Goal: Check status: Check status

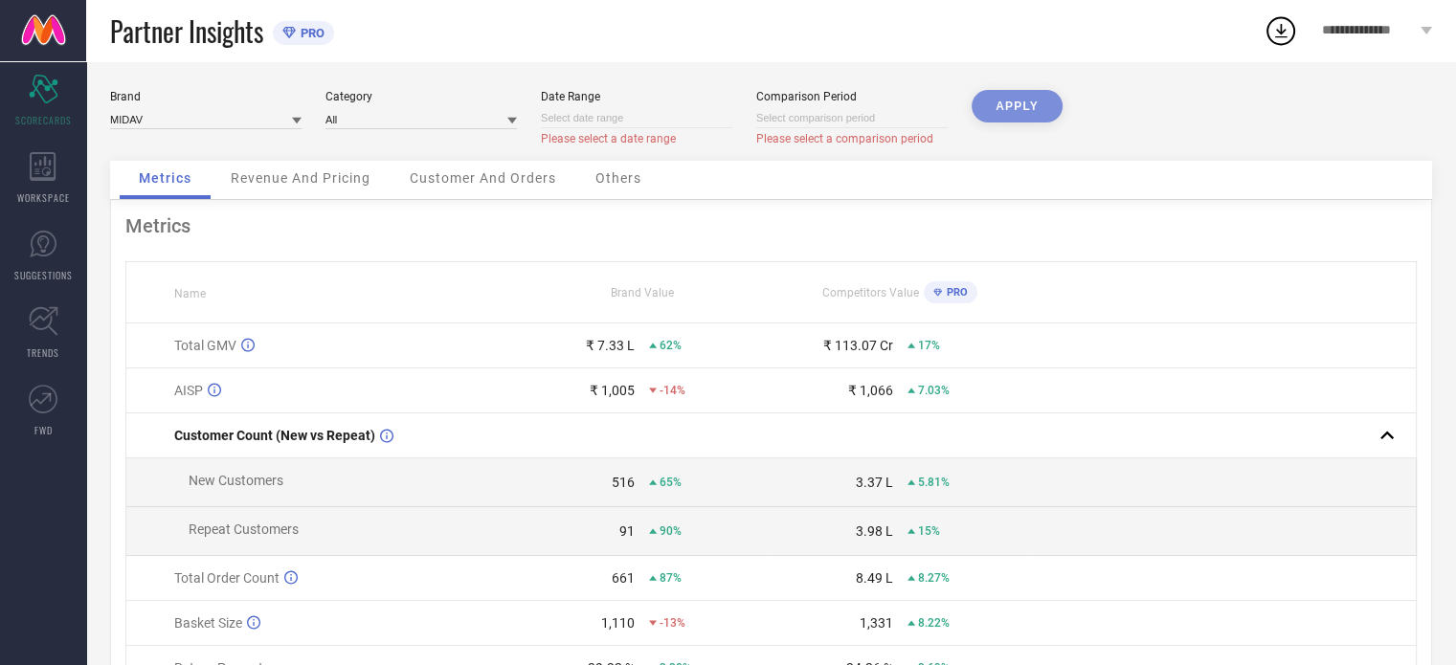
select select "8"
select select "2025"
select select "9"
select select "2025"
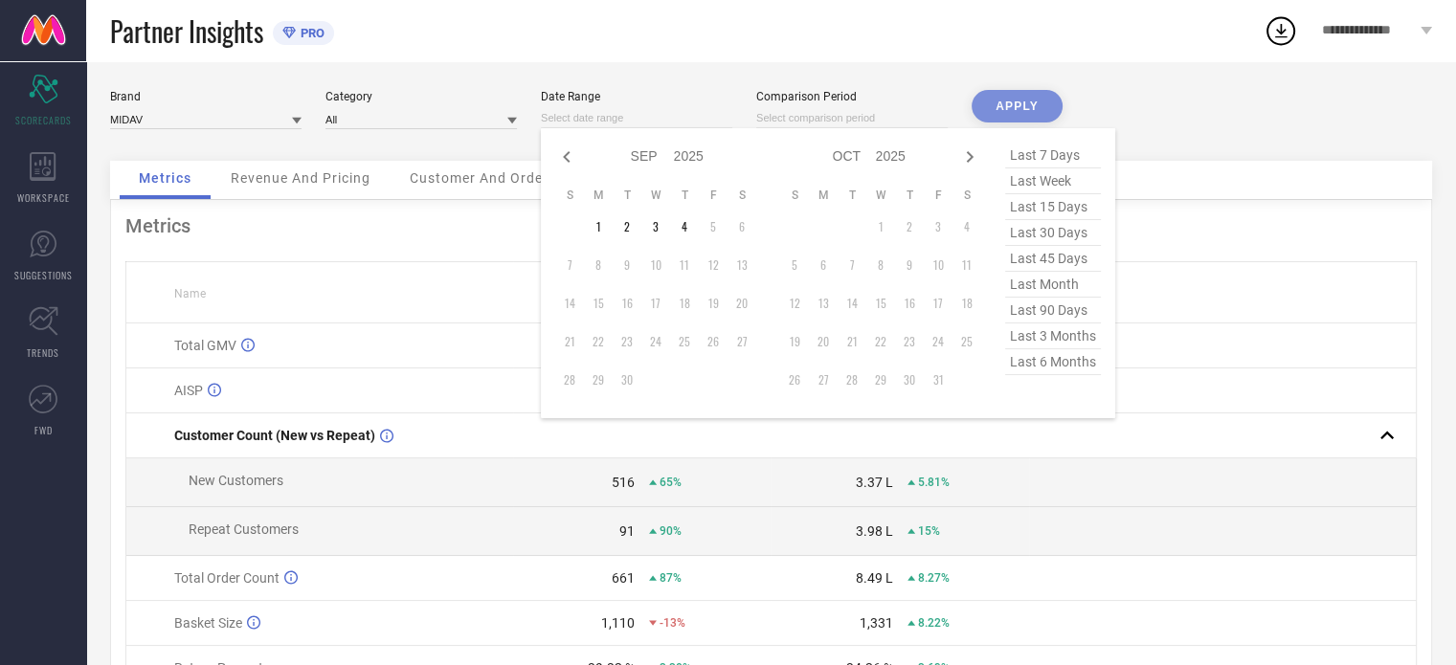
click at [620, 114] on input at bounding box center [636, 118] width 191 height 20
click at [1053, 311] on span "last 90 days" at bounding box center [1053, 311] width 96 height 26
type input "[DATE] to [DATE]"
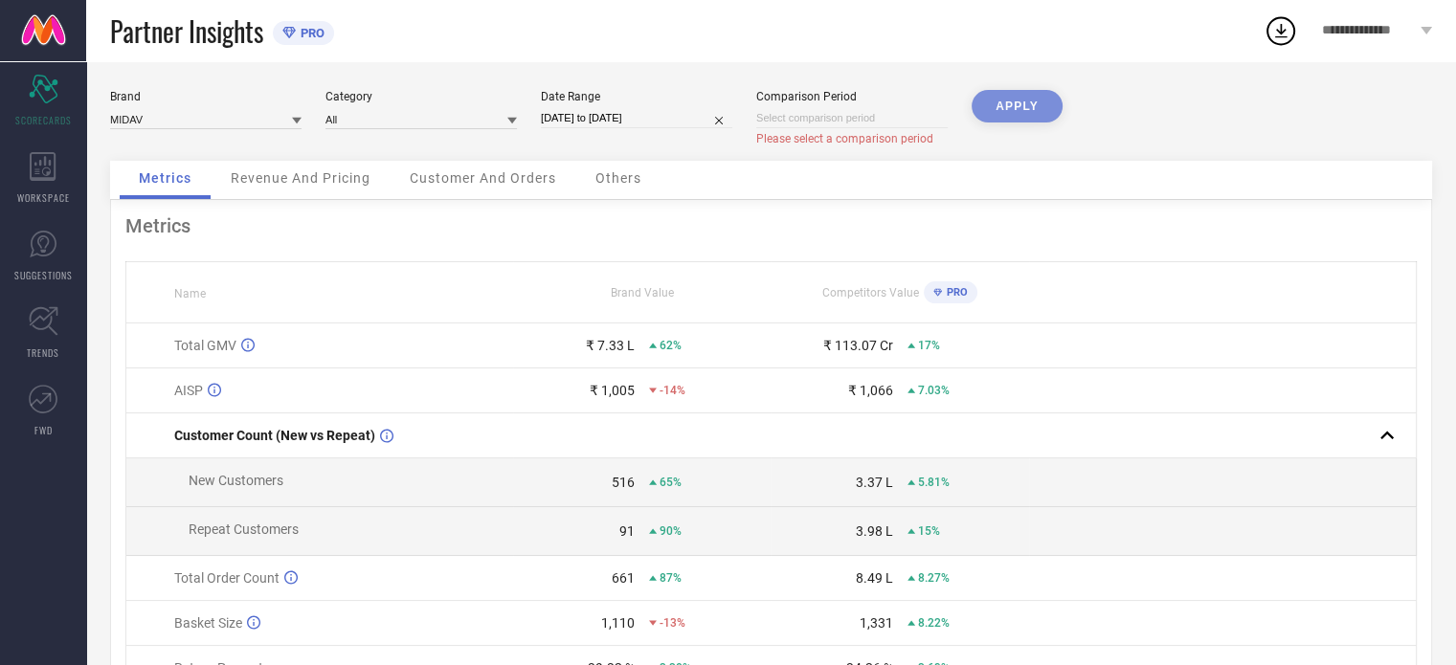
select select "5"
select select "2025"
select select "6"
select select "2025"
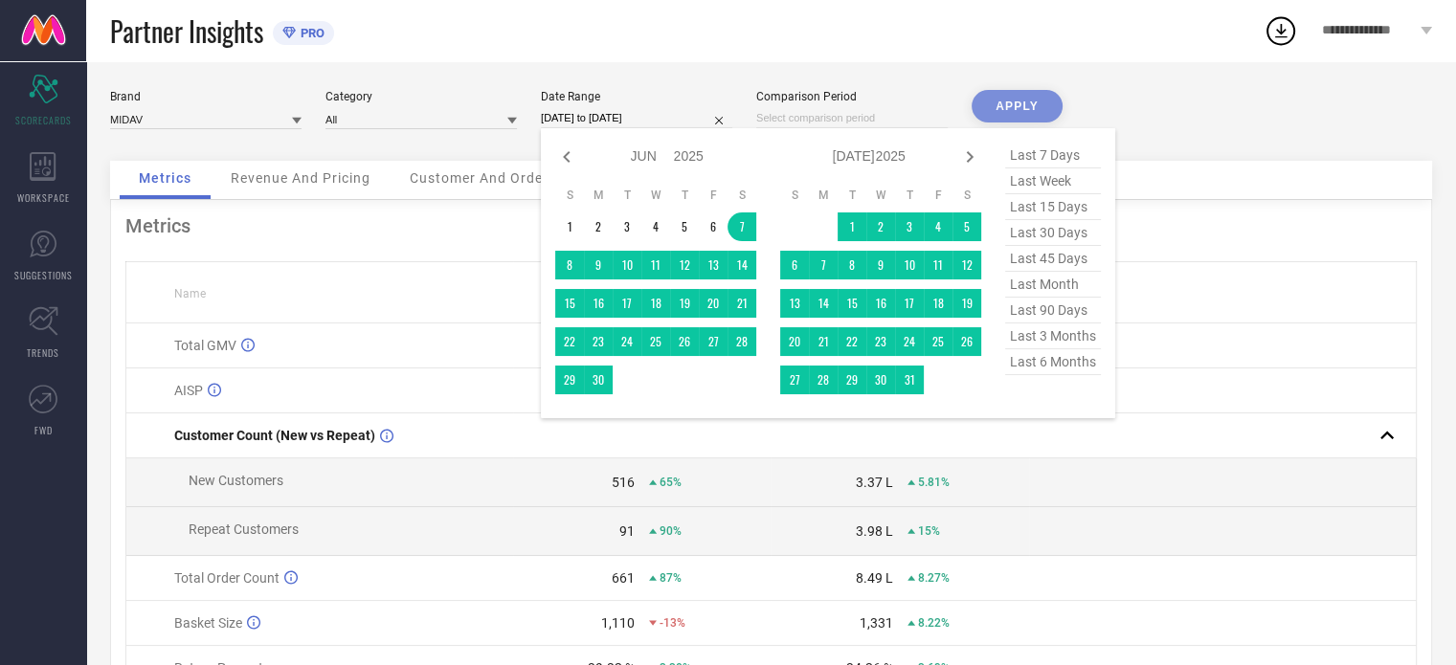
click at [665, 121] on input "[DATE] to [DATE]" at bounding box center [636, 118] width 191 height 20
click at [1049, 363] on span "last 6 months" at bounding box center [1053, 362] width 96 height 26
type input "[DATE] to [DATE]"
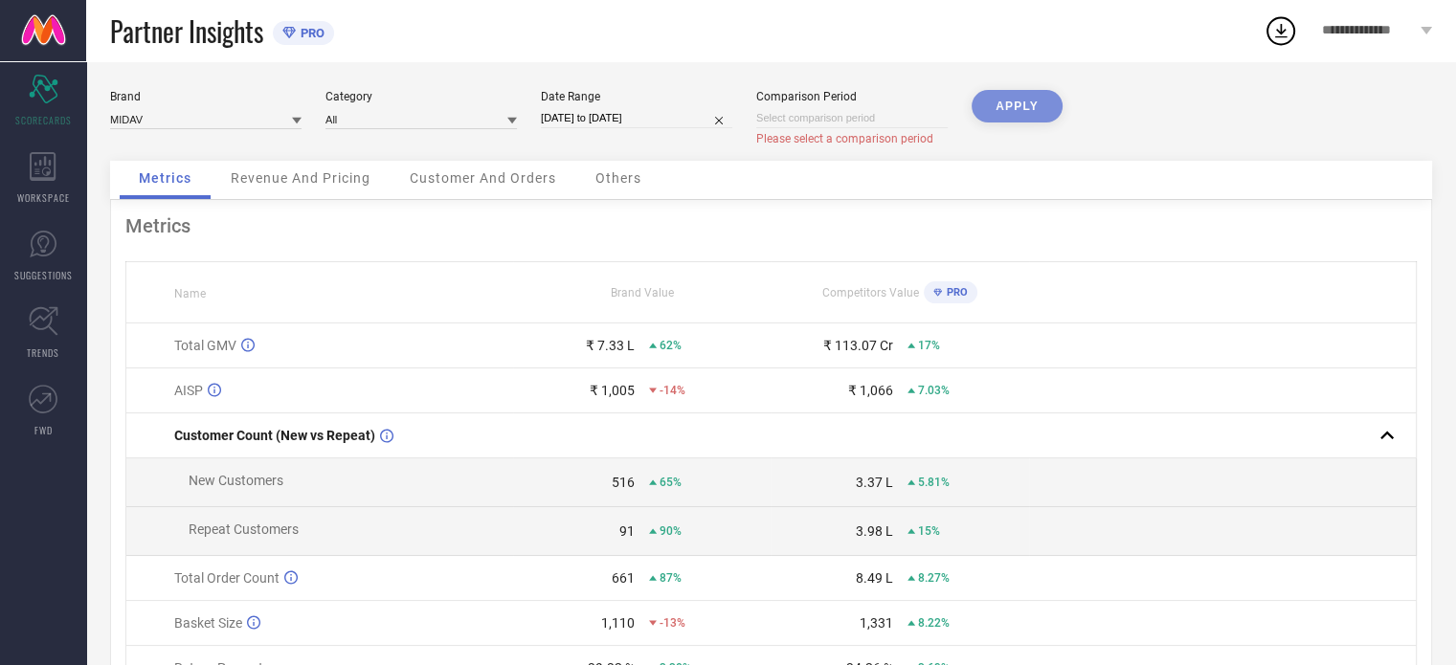
click at [1005, 95] on div "APPLY" at bounding box center [1017, 125] width 91 height 71
click at [1024, 102] on div "APPLY" at bounding box center [1017, 125] width 91 height 71
select select "8"
select select "2025"
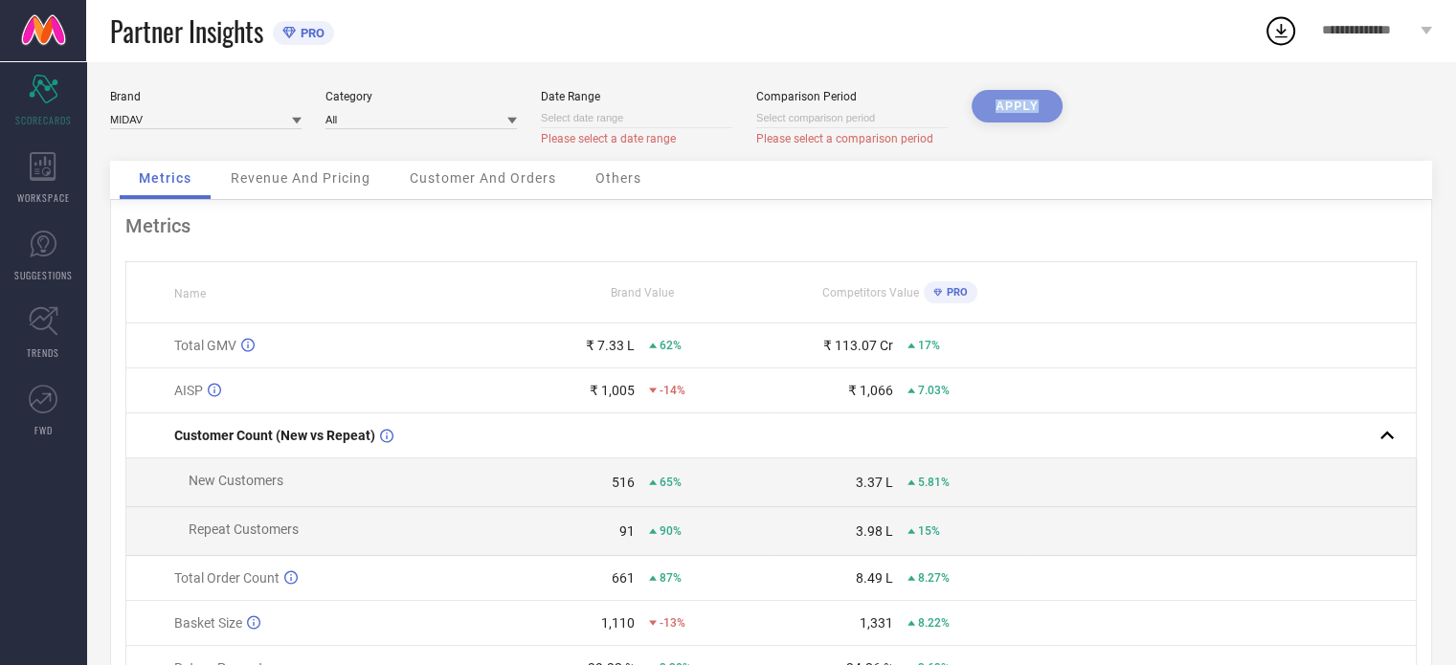
select select "9"
select select "2025"
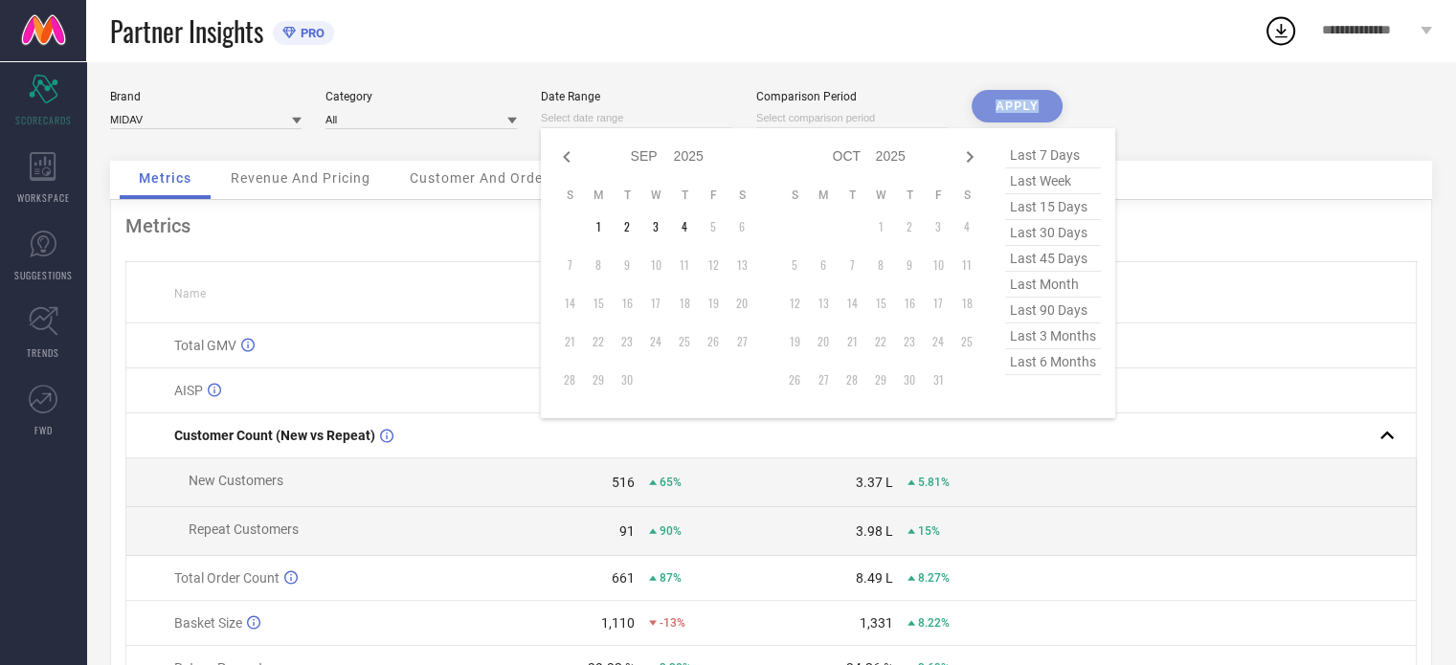
click at [646, 121] on input at bounding box center [636, 118] width 191 height 20
click at [1052, 251] on span "last 45 days" at bounding box center [1053, 259] width 96 height 26
type input "[DATE] to [DATE]"
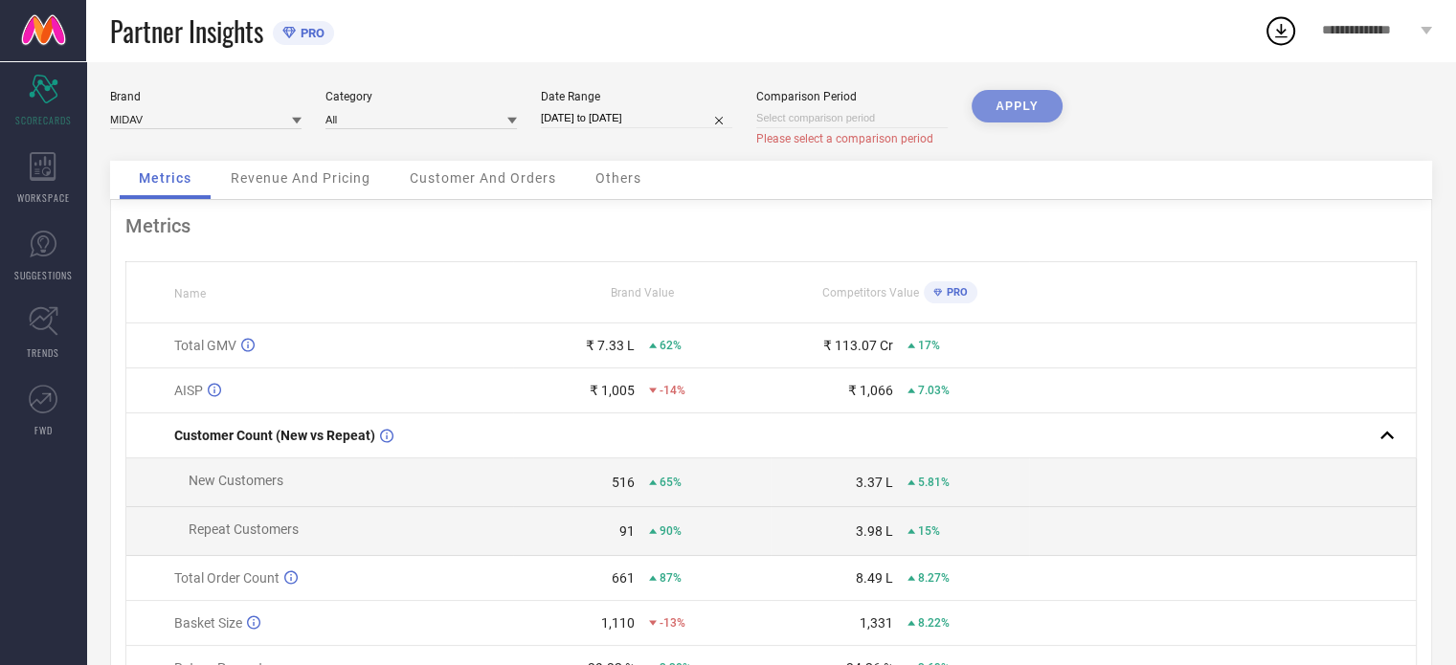
click at [1015, 103] on div "APPLY" at bounding box center [1017, 125] width 91 height 71
select select "8"
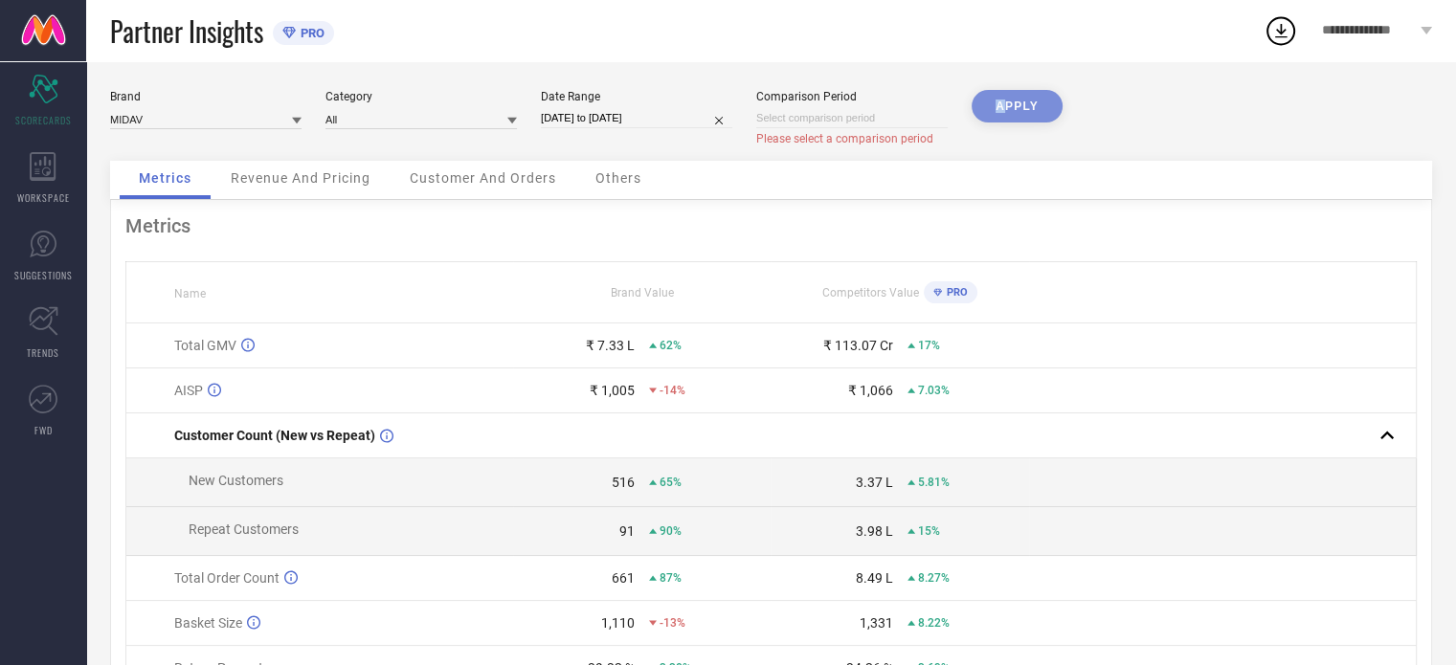
select select "2025"
select select "9"
select select "2025"
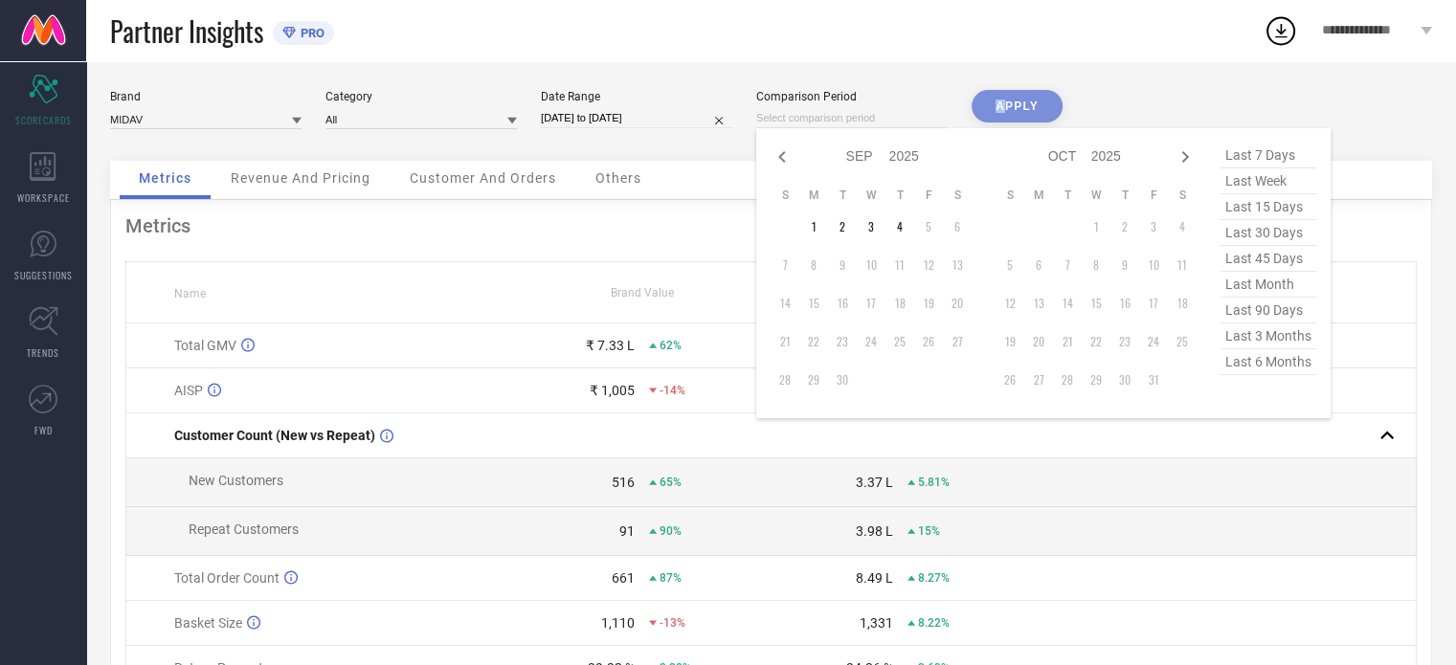
click at [793, 113] on input at bounding box center [851, 118] width 191 height 20
click at [1267, 241] on span "last 30 days" at bounding box center [1269, 233] width 96 height 26
type input "[DATE] to [DATE]"
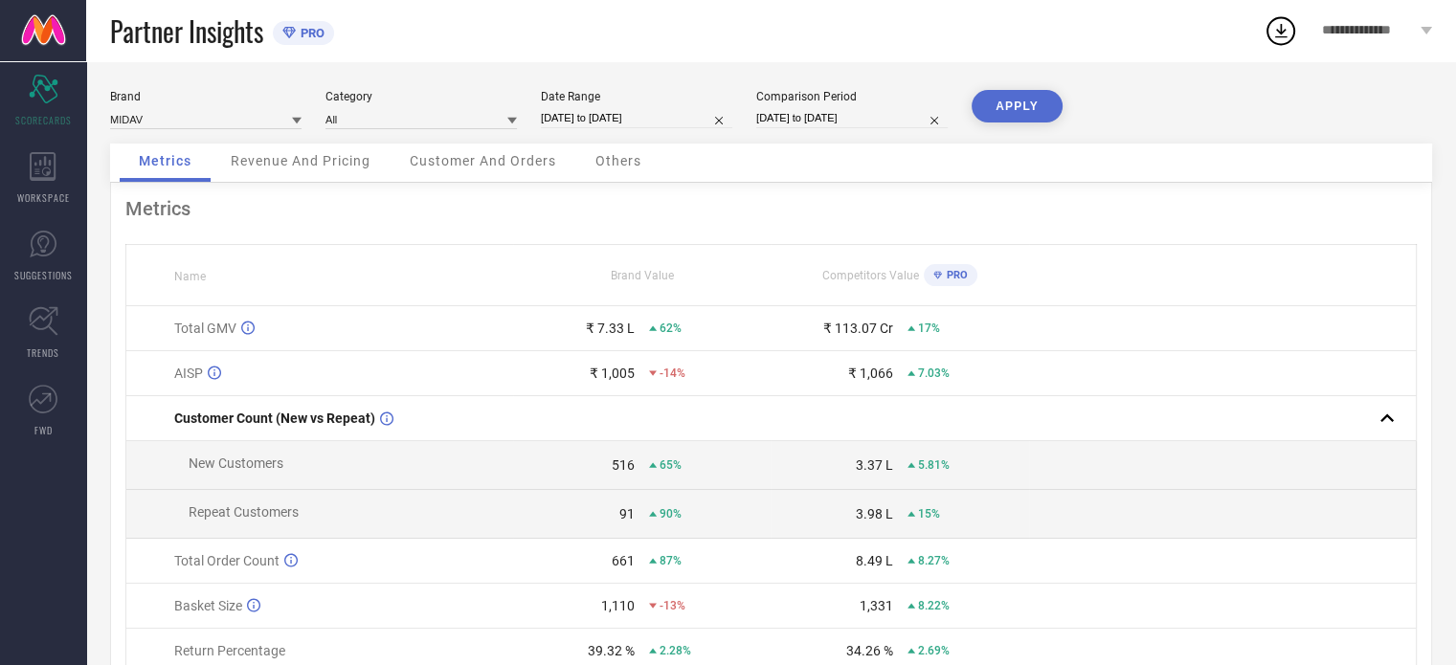
click at [1009, 98] on button "APPLY" at bounding box center [1017, 106] width 91 height 33
click at [605, 162] on span "Others" at bounding box center [619, 160] width 46 height 15
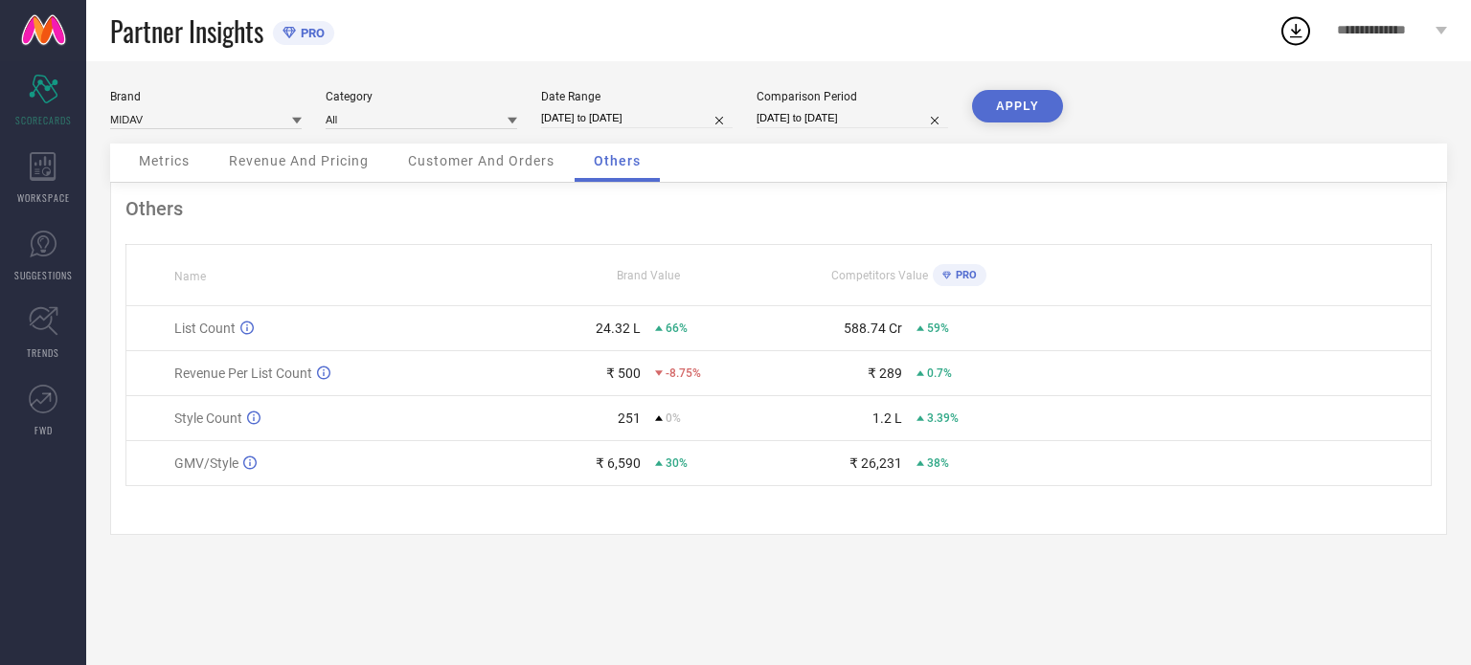
click at [303, 160] on span "Revenue And Pricing" at bounding box center [299, 160] width 140 height 15
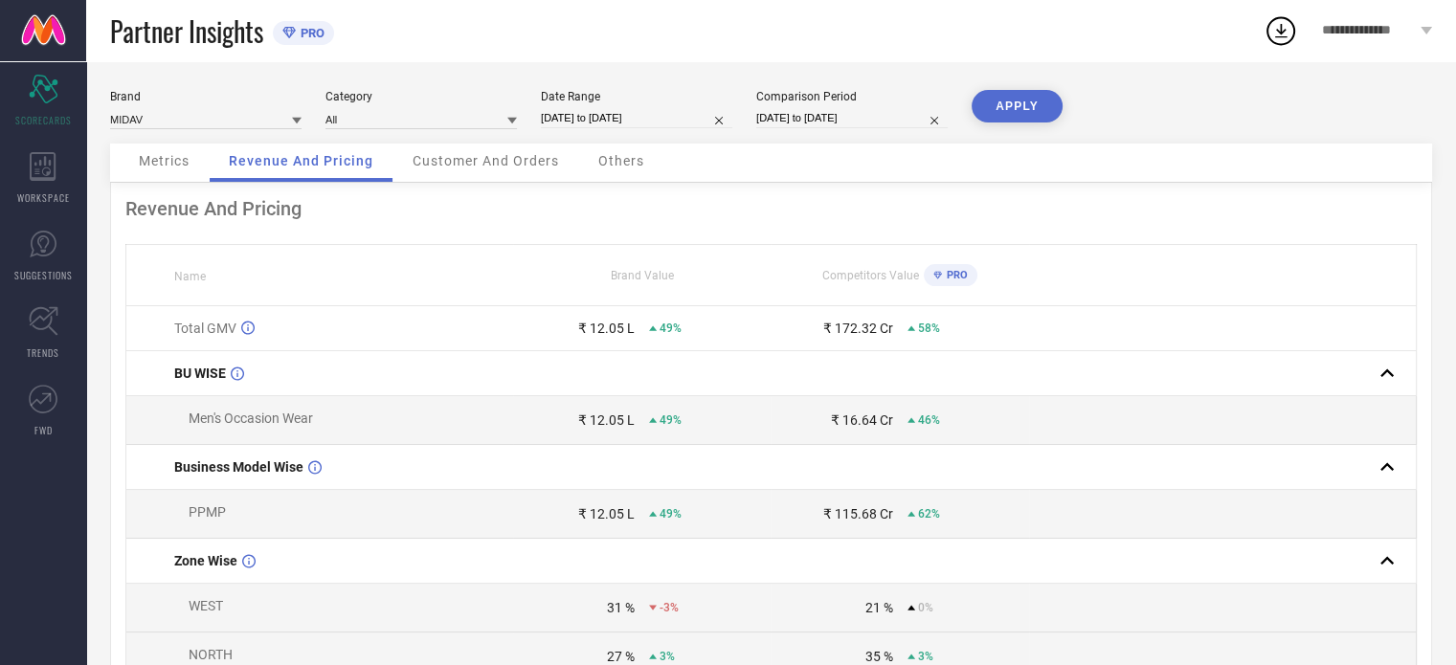
click at [647, 120] on input "[DATE] to [DATE]" at bounding box center [636, 118] width 191 height 20
select select "6"
select select "2025"
select select "7"
select select "2025"
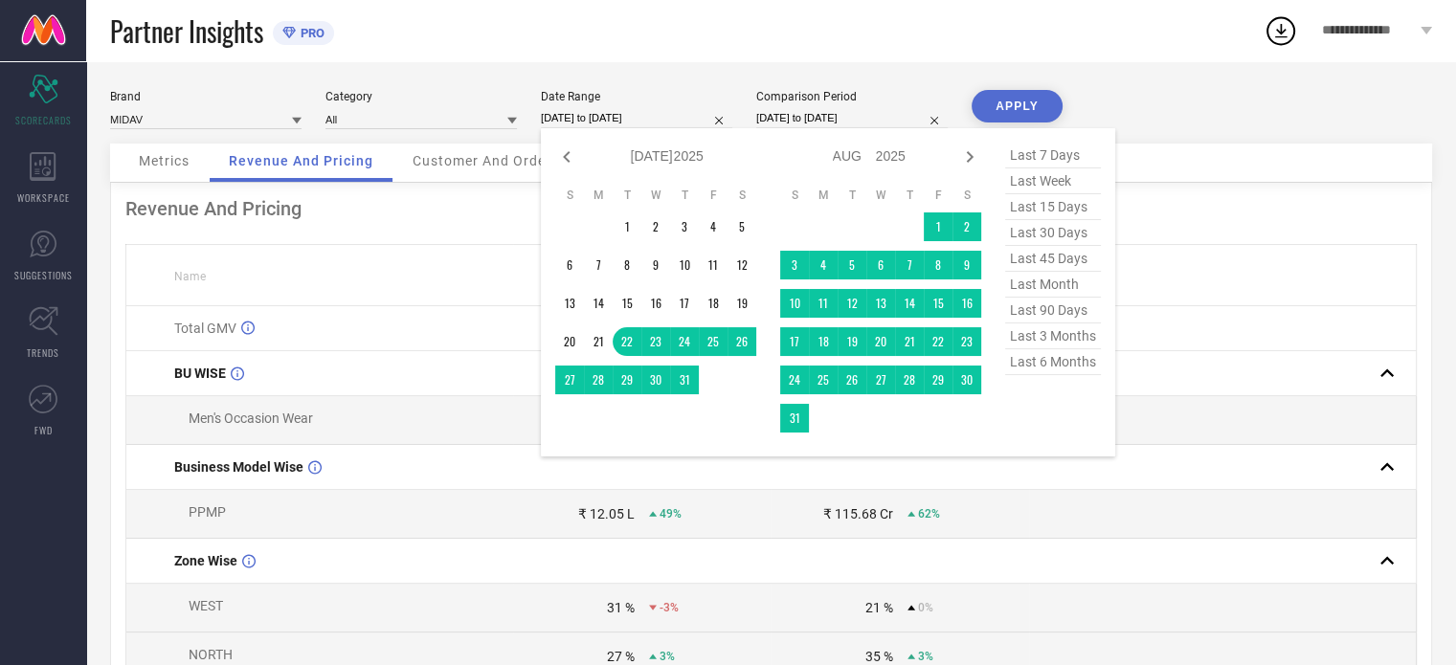
click at [1039, 313] on span "last 90 days" at bounding box center [1053, 311] width 96 height 26
type input "[DATE] to [DATE]"
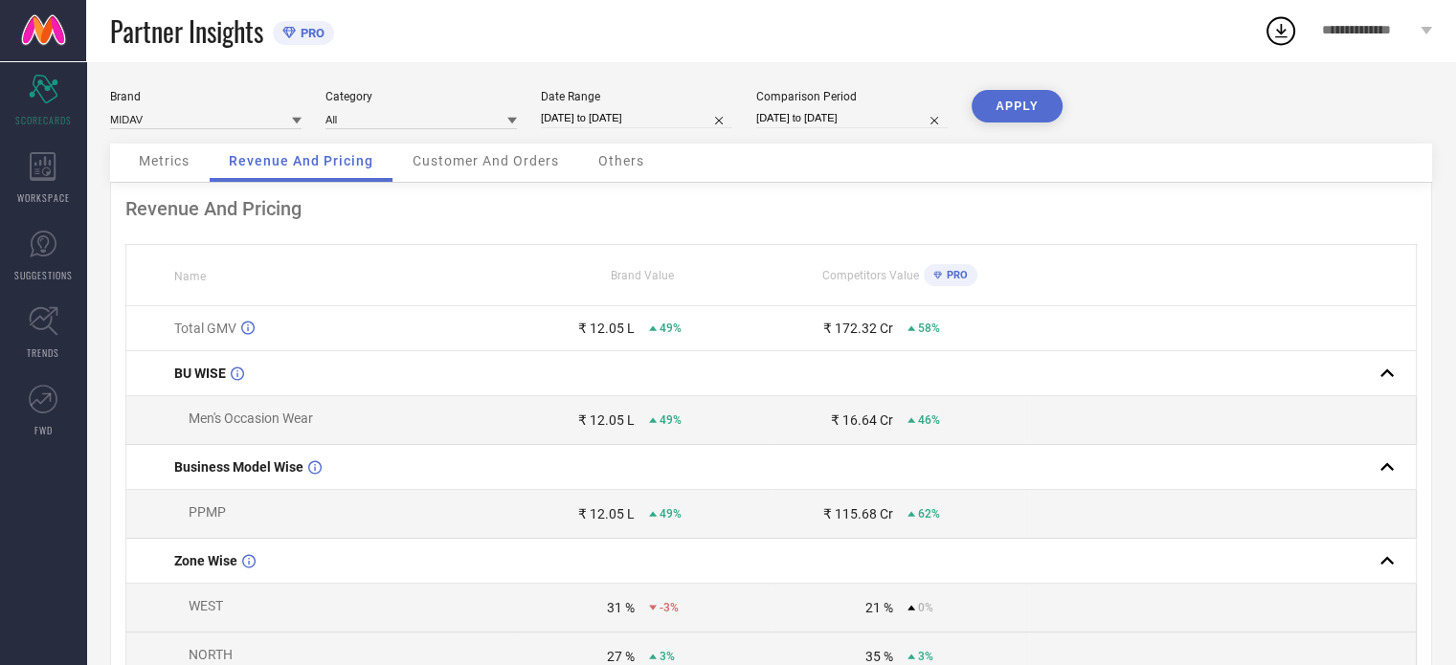
click at [987, 106] on button "APPLY" at bounding box center [1017, 106] width 91 height 33
